Goal: Information Seeking & Learning: Learn about a topic

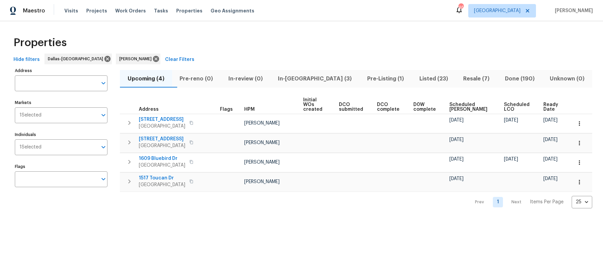
click at [312, 78] on span "In-reno (3)" at bounding box center [314, 78] width 81 height 9
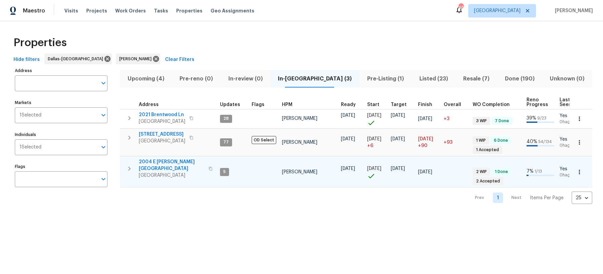
click at [161, 162] on span "2004 E Peters Colony Rd" at bounding box center [172, 165] width 66 height 13
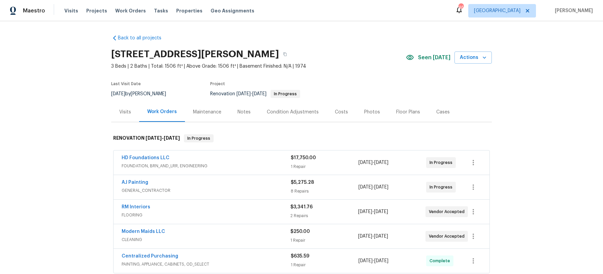
click at [244, 114] on div "Notes" at bounding box center [243, 112] width 13 height 7
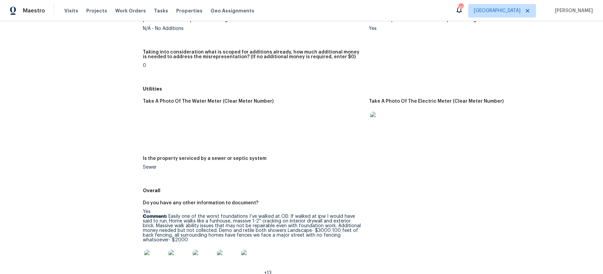
scroll to position [942, 0]
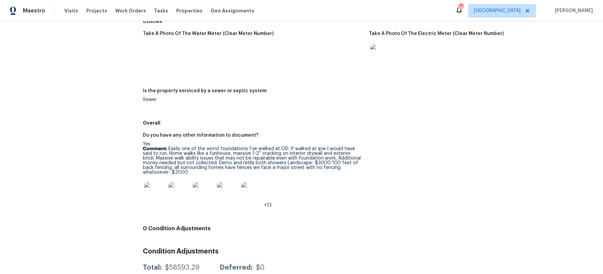
click at [250, 182] on img at bounding box center [252, 193] width 22 height 22
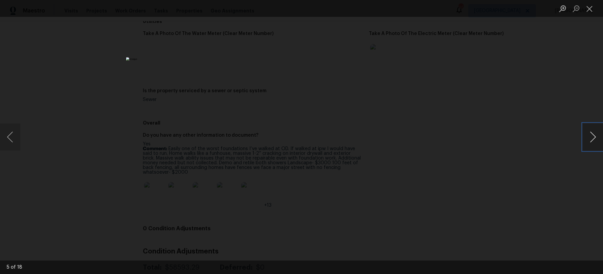
click at [587, 141] on button "Next image" at bounding box center [592, 137] width 20 height 27
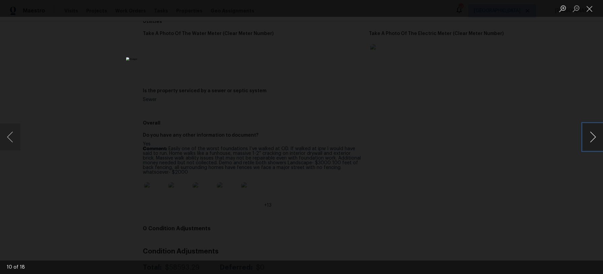
click at [587, 141] on button "Next image" at bounding box center [592, 137] width 20 height 27
click at [587, 6] on button "Close lightbox" at bounding box center [588, 9] width 13 height 12
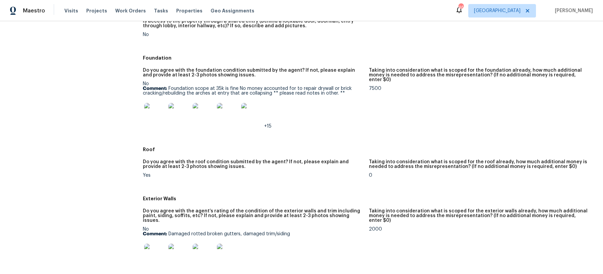
scroll to position [155, 0]
click at [153, 243] on img at bounding box center [155, 254] width 22 height 22
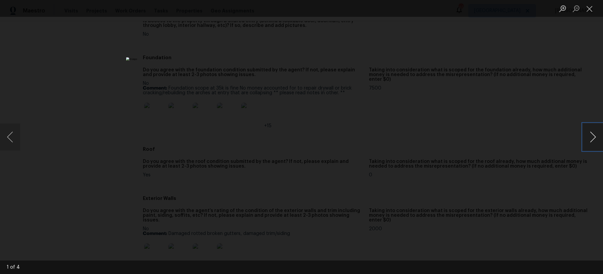
click at [595, 138] on button "Next image" at bounding box center [592, 137] width 20 height 27
click at [589, 12] on button "Close lightbox" at bounding box center [588, 9] width 13 height 12
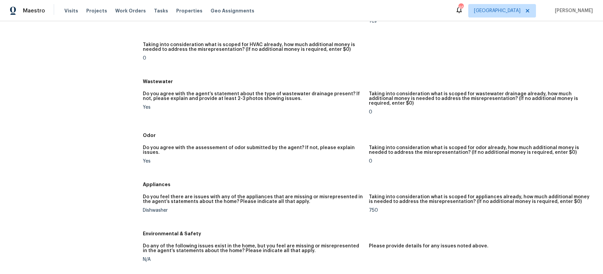
scroll to position [507, 0]
